Goal: Task Accomplishment & Management: Use online tool/utility

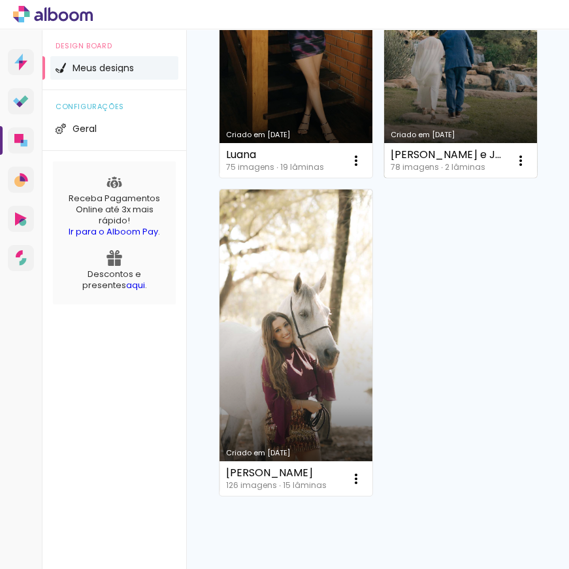
scroll to position [534, 0]
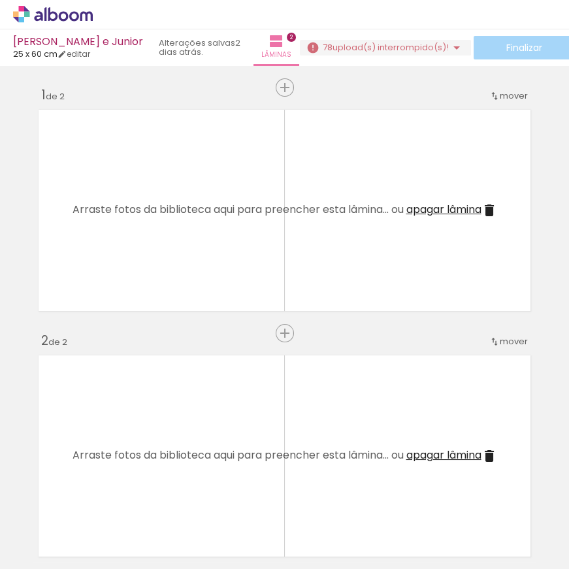
click at [143, 340] on div "Inserir lâmina 1 de 2 Inserir lâmina 2 de 2" at bounding box center [284, 439] width 569 height 737
click at [106, 533] on quentale-thumb at bounding box center [130, 524] width 73 height 75
click at [123, 531] on div at bounding box center [130, 524] width 43 height 65
click at [71, 525] on iron-icon at bounding box center [66, 529] width 10 height 10
click at [115, 530] on div at bounding box center [130, 524] width 43 height 65
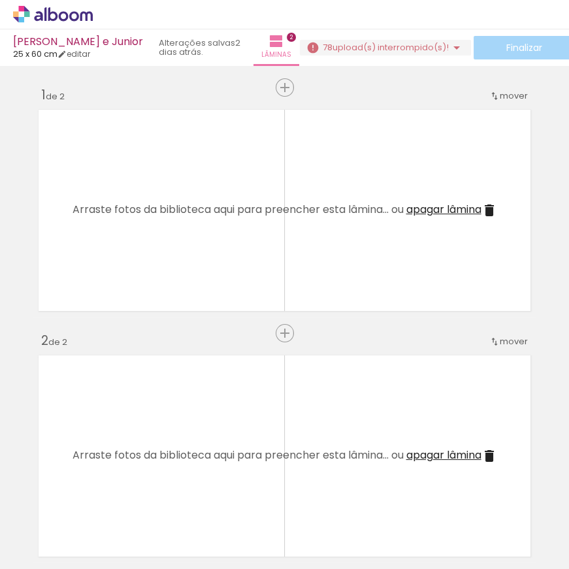
click at [251, 530] on quentale-thumb at bounding box center [276, 524] width 73 height 75
click at [301, 524] on quentale-thumb at bounding box center [276, 524] width 73 height 75
click at [286, 525] on div at bounding box center [276, 524] width 43 height 65
click at [109, 500] on iron-icon at bounding box center [102, 499] width 14 height 14
click at [93, 504] on iron-horizontal-list at bounding box center [94, 528] width 26 height 82
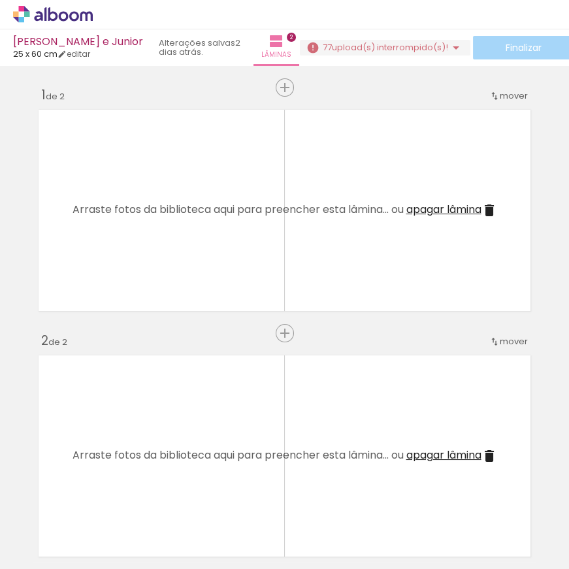
click at [108, 503] on iron-icon at bounding box center [102, 499] width 14 height 14
click at [107, 503] on iron-horizontal-list at bounding box center [94, 528] width 26 height 82
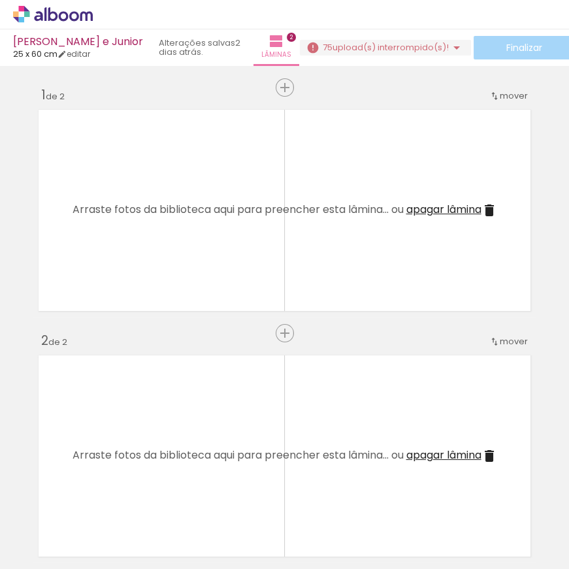
click at [107, 518] on iron-horizontal-list at bounding box center [94, 528] width 26 height 82
click at [107, 509] on iron-horizontal-list at bounding box center [94, 528] width 26 height 82
drag, startPoint x: 208, startPoint y: 515, endPoint x: 231, endPoint y: 374, distance: 143.0
click at [234, 366] on quentale-workspace at bounding box center [284, 284] width 569 height 569
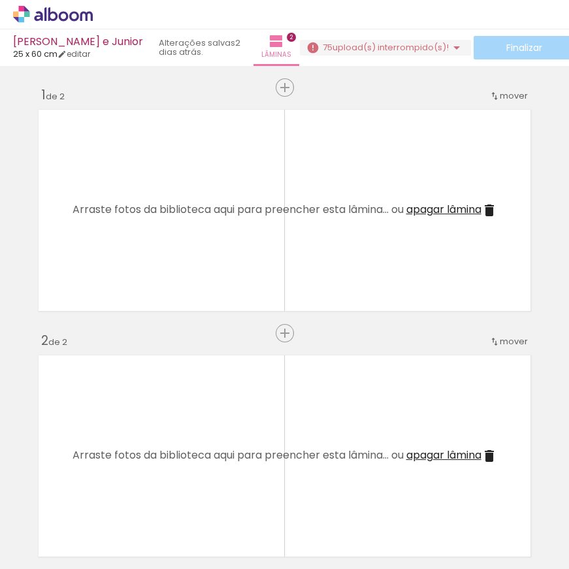
drag, startPoint x: 555, startPoint y: 515, endPoint x: 503, endPoint y: 520, distance: 51.8
click at [107, 515] on iron-horizontal-list at bounding box center [94, 528] width 26 height 82
click at [107, 520] on iron-horizontal-list at bounding box center [94, 528] width 26 height 82
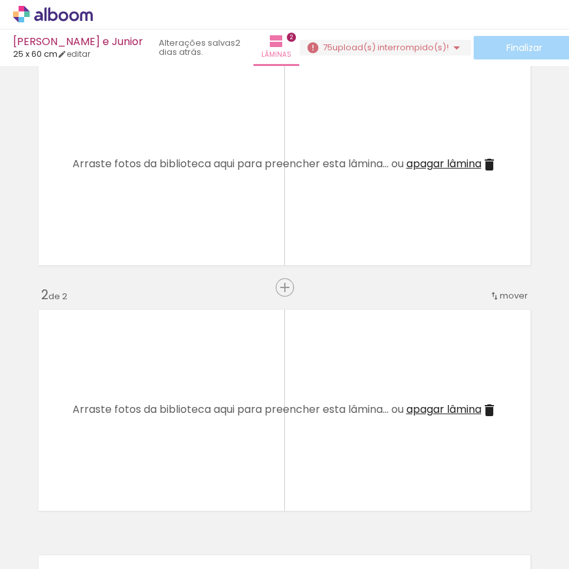
scroll to position [0, 0]
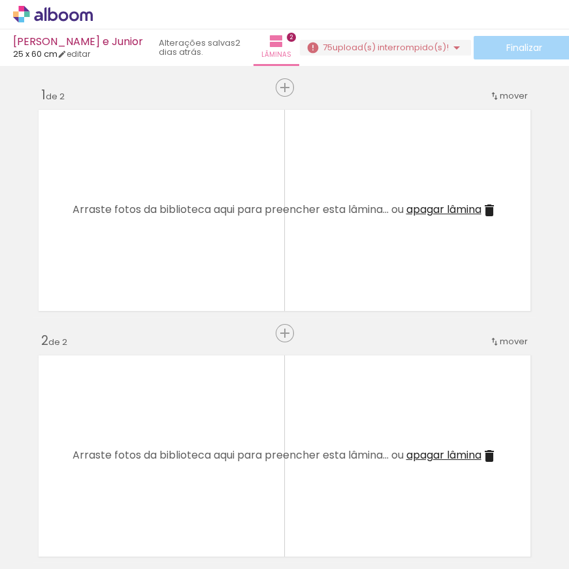
click at [107, 511] on iron-horizontal-list at bounding box center [94, 528] width 26 height 82
click at [90, 27] on div "› Editor de álbum" at bounding box center [284, 14] width 569 height 29
click at [89, 27] on div "› Editor de álbum" at bounding box center [284, 14] width 569 height 29
click at [81, 22] on icon at bounding box center [53, 14] width 80 height 17
